Goal: Information Seeking & Learning: Learn about a topic

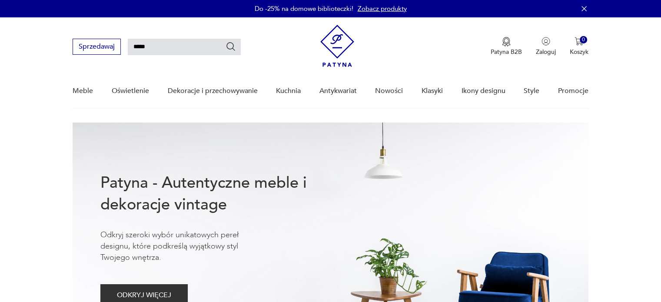
type input "*****"
click at [231, 45] on icon "Szukaj" at bounding box center [230, 46] width 10 height 10
type input "*****"
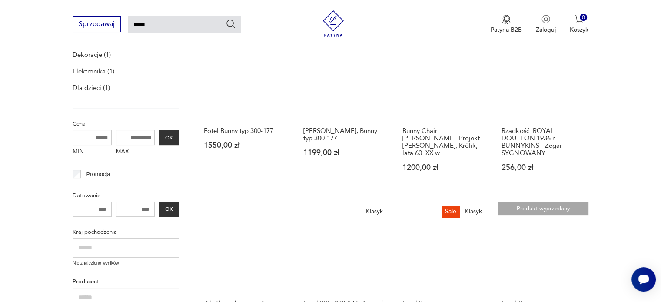
scroll to position [248, 0]
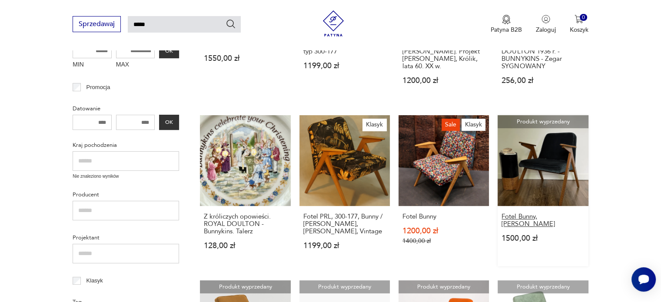
click at [542, 217] on h3 "Fotel Bunny, [PERSON_NAME]" at bounding box center [542, 220] width 83 height 15
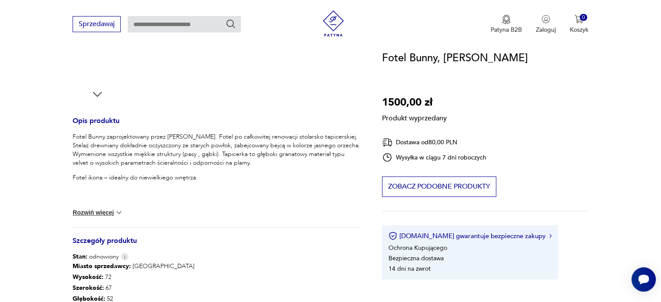
scroll to position [304, 0]
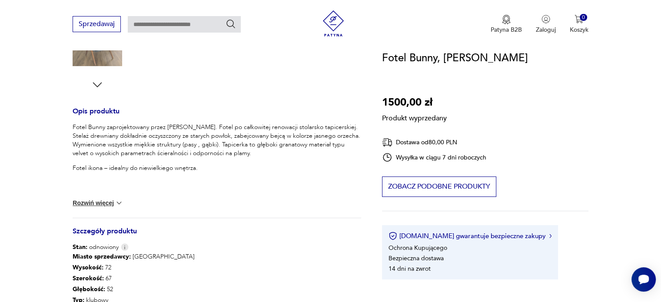
click at [120, 200] on img at bounding box center [119, 203] width 9 height 9
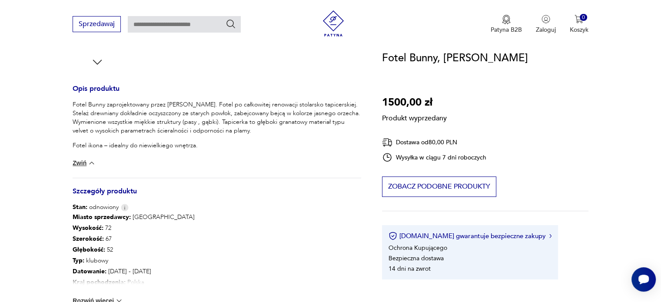
scroll to position [261, 0]
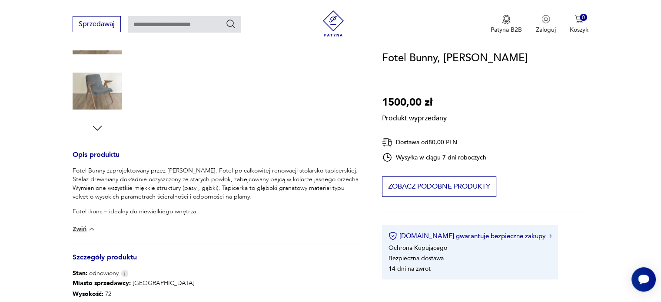
click at [189, 27] on input "text" at bounding box center [184, 24] width 113 height 17
type input "*****"
click at [230, 23] on icon "Szukaj" at bounding box center [230, 24] width 10 height 10
type input "*****"
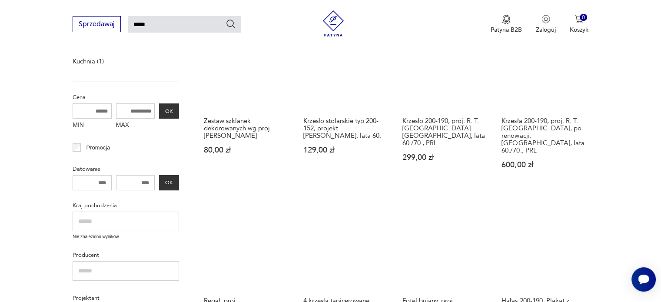
scroll to position [87, 0]
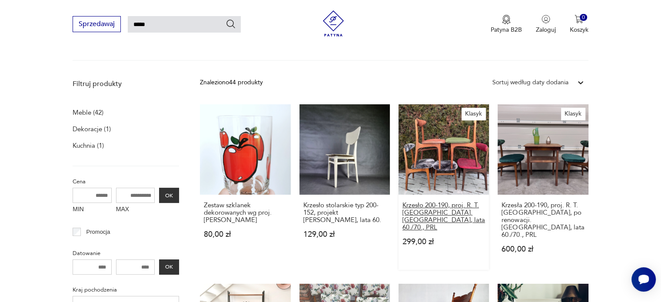
click at [439, 205] on h3 "Krzesło 200-190, proj. R. T. [GEOGRAPHIC_DATA]. [GEOGRAPHIC_DATA], lata 60./70.…" at bounding box center [443, 217] width 83 height 30
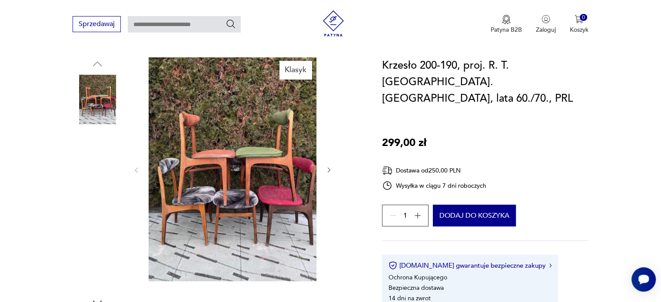
scroll to position [87, 0]
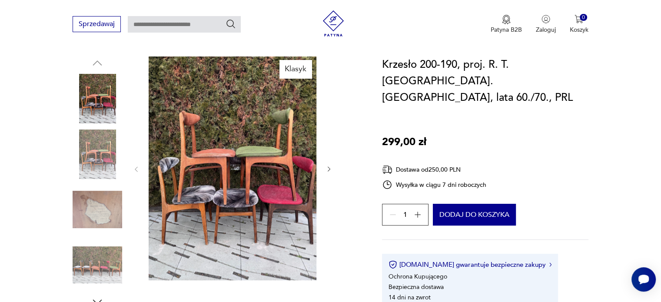
click at [418, 210] on icon "button" at bounding box center [417, 214] width 9 height 9
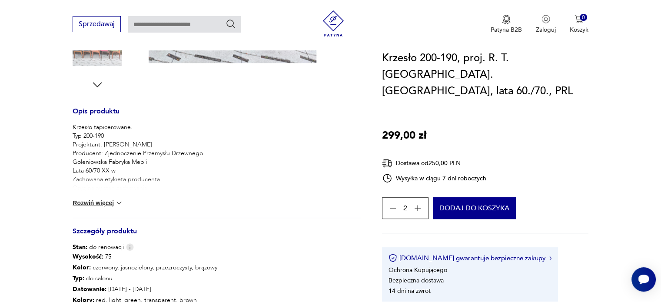
type input "*****"
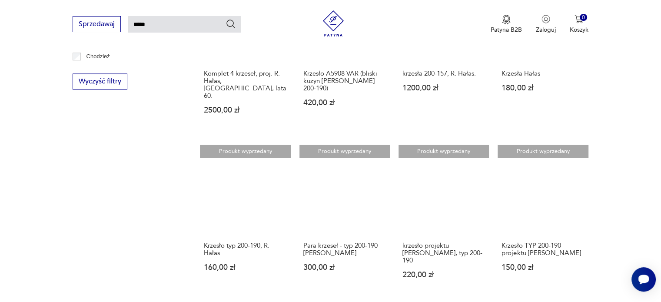
scroll to position [565, 0]
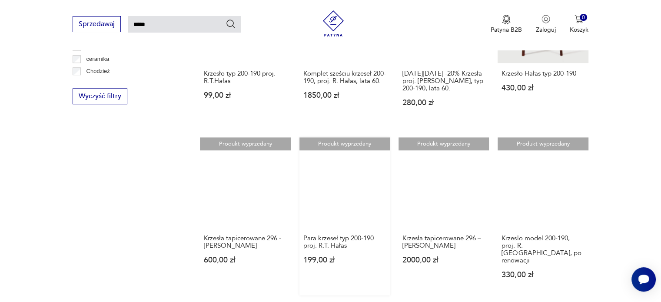
scroll to position [596, 0]
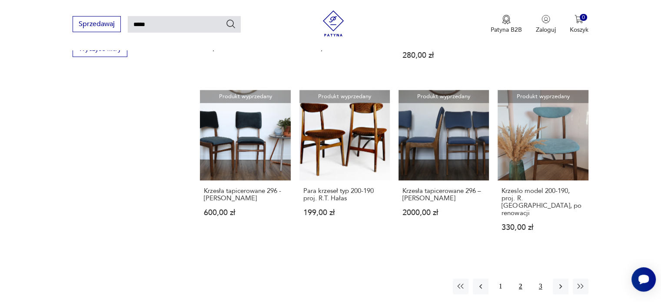
click at [538, 278] on button "3" at bounding box center [541, 286] width 16 height 16
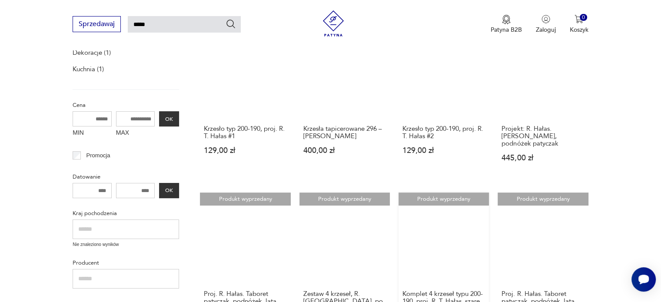
scroll to position [205, 0]
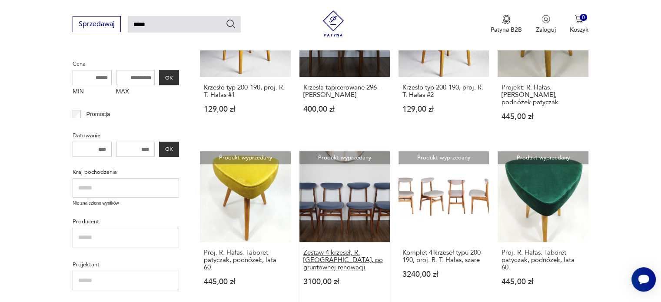
click at [344, 249] on h3 "Zestaw 4 krzeseł, R. [GEOGRAPHIC_DATA], po gruntownej renowacji" at bounding box center [344, 260] width 83 height 22
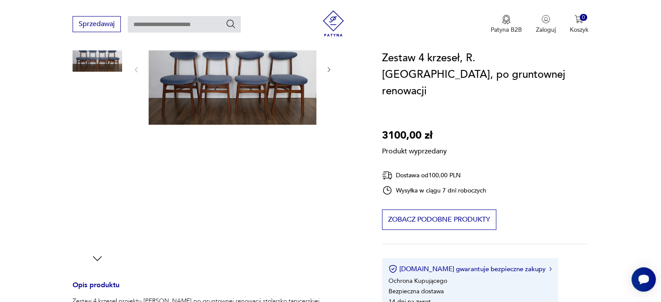
scroll to position [261, 0]
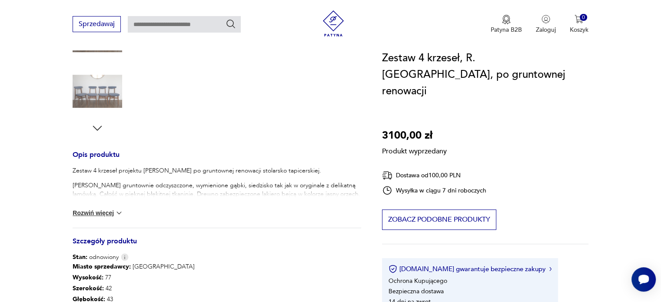
click at [118, 213] on img at bounding box center [119, 213] width 9 height 9
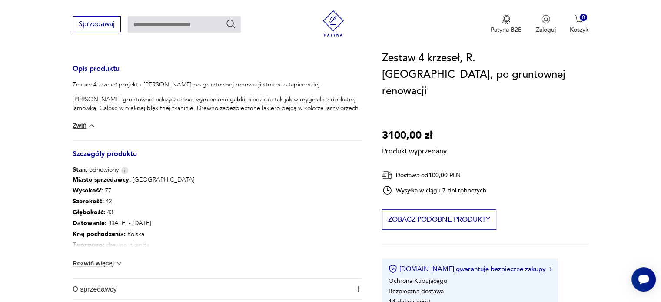
scroll to position [391, 0]
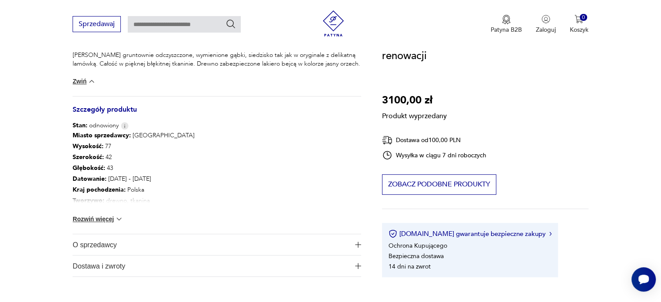
click at [116, 219] on img at bounding box center [119, 219] width 9 height 9
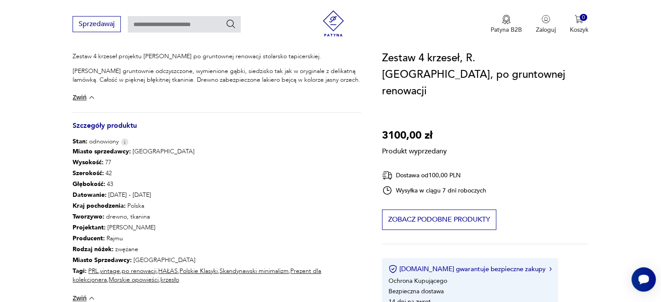
scroll to position [348, 0]
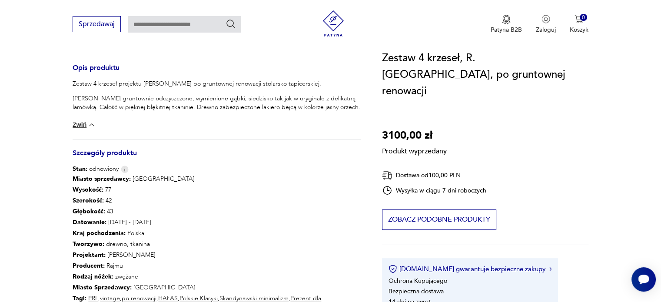
drag, startPoint x: 317, startPoint y: 84, endPoint x: 72, endPoint y: 84, distance: 245.0
click at [72, 84] on section "Produkt wyprzedany Opis produktu Zestaw 4 krzeseł projektu [PERSON_NAME] po gru…" at bounding box center [330, 100] width 661 height 608
copy p "Zestaw 4 krzeseł projektu [PERSON_NAME] po gruntownej renowacji stolarsko tapic…"
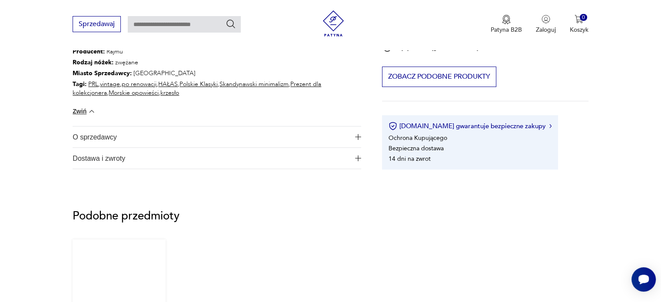
scroll to position [608, 0]
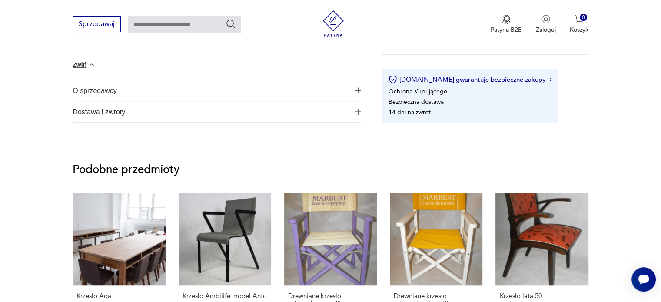
click at [103, 92] on span "O sprzedawcy" at bounding box center [211, 90] width 276 height 21
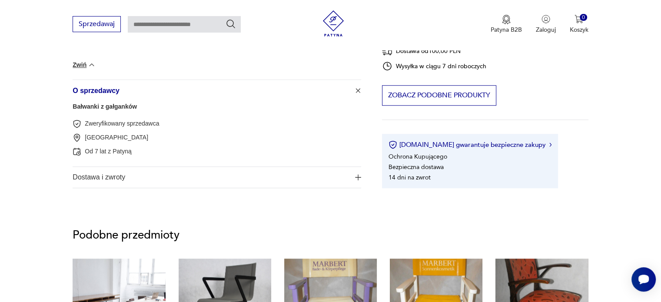
click at [102, 106] on link "Bałwanki z gałganków" at bounding box center [105, 106] width 64 height 7
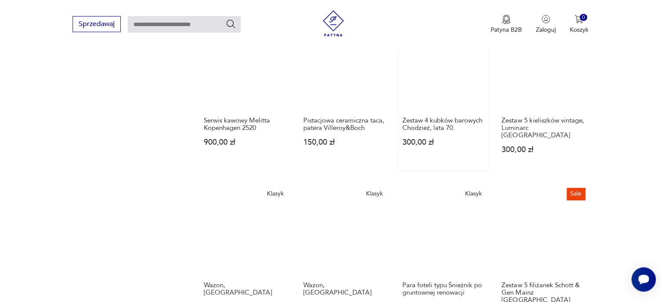
scroll to position [744, 0]
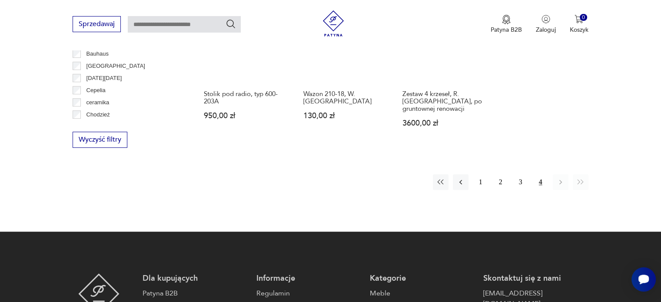
scroll to position [527, 0]
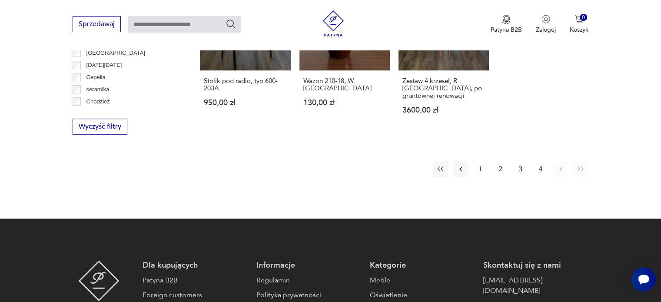
click at [522, 164] on button "3" at bounding box center [521, 169] width 16 height 16
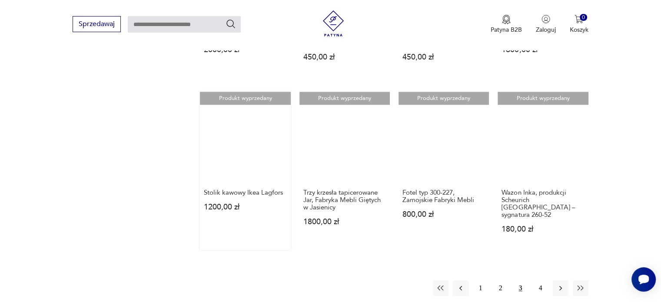
scroll to position [744, 0]
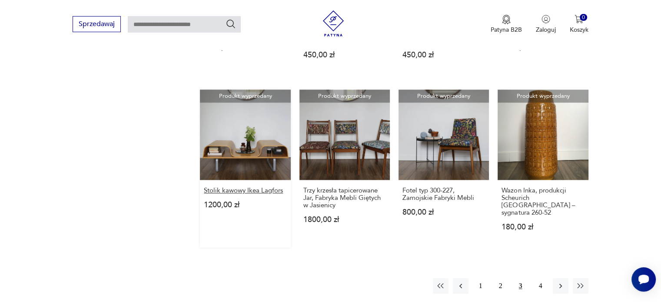
click at [260, 192] on h3 "Stolik kawowy Ikea Lagfors" at bounding box center [245, 190] width 83 height 7
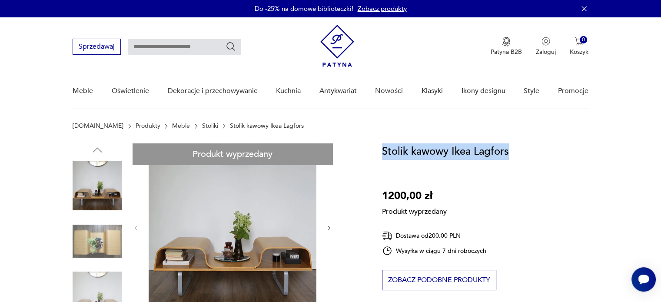
drag, startPoint x: 516, startPoint y: 151, endPoint x: 372, endPoint y: 156, distance: 144.3
copy h1 "Stolik kawowy Ikea Lagfors"
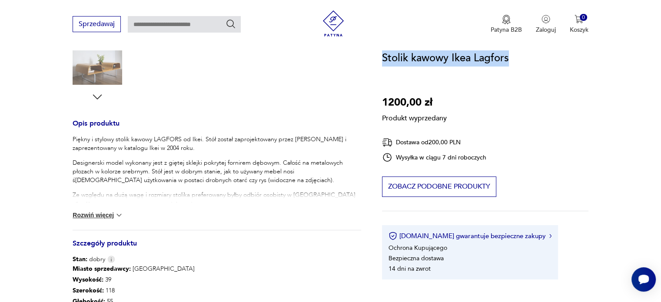
scroll to position [304, 0]
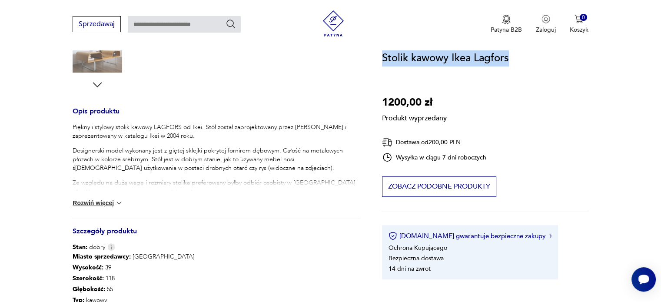
drag, startPoint x: 196, startPoint y: 136, endPoint x: 205, endPoint y: 126, distance: 12.9
click at [205, 126] on p "Piękny i stylowy stolik kawowy LAGFORS od Ikei. Stół został zaprojektowany prze…" at bounding box center [217, 131] width 288 height 17
copy p "Stół został zaprojektowany przez [PERSON_NAME] i zaprezentowany w katalogu Ikei…"
click at [112, 202] on button "Rozwiń więcej" at bounding box center [98, 203] width 50 height 9
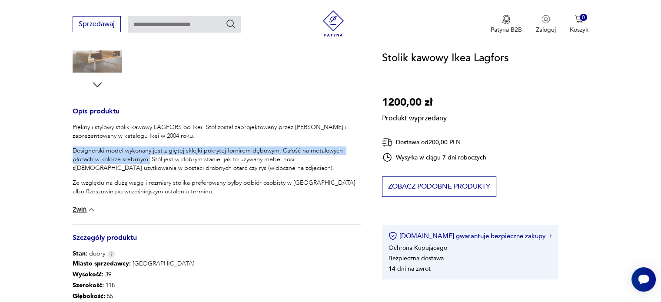
drag, startPoint x: 149, startPoint y: 160, endPoint x: 73, endPoint y: 149, distance: 76.9
click at [73, 149] on p "Designerski model wykonany jest z giętej sklejki pokrytej fornirem dębowym. Cał…" at bounding box center [217, 159] width 288 height 26
copy p "Designerski model wykonany jest z giętej sklejki pokrytej fornirem dębowym. Cał…"
